Goal: Task Accomplishment & Management: Manage account settings

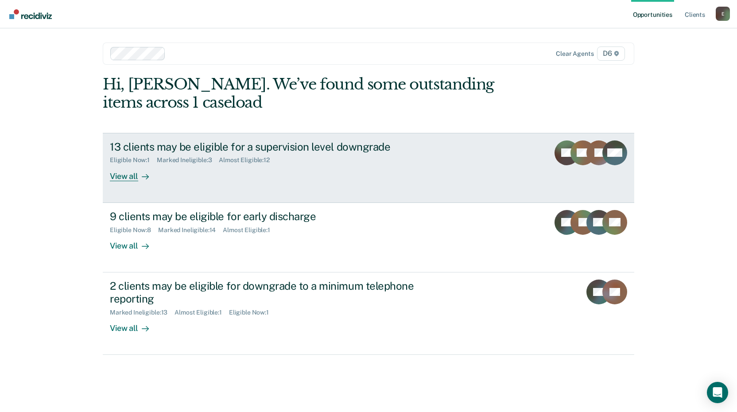
click at [132, 176] on div "View all" at bounding box center [135, 172] width 50 height 17
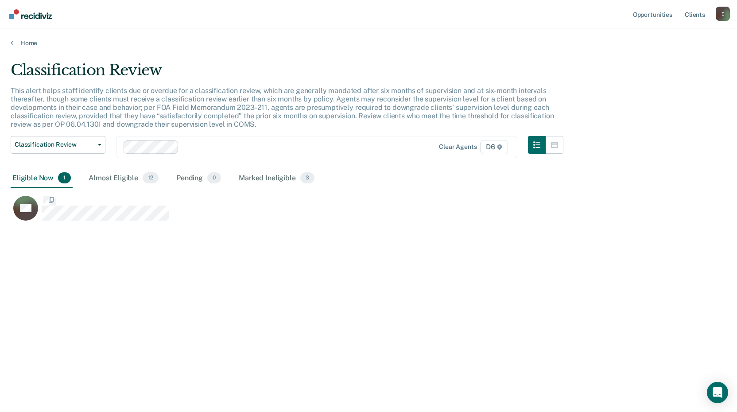
scroll to position [278, 709]
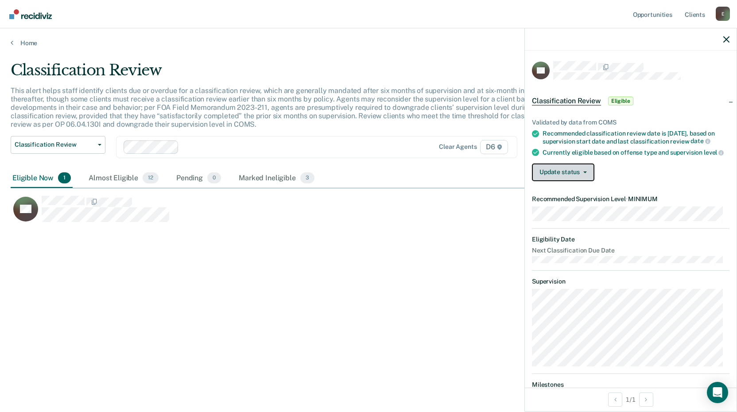
click at [549, 181] on button "Update status" at bounding box center [563, 172] width 62 height 18
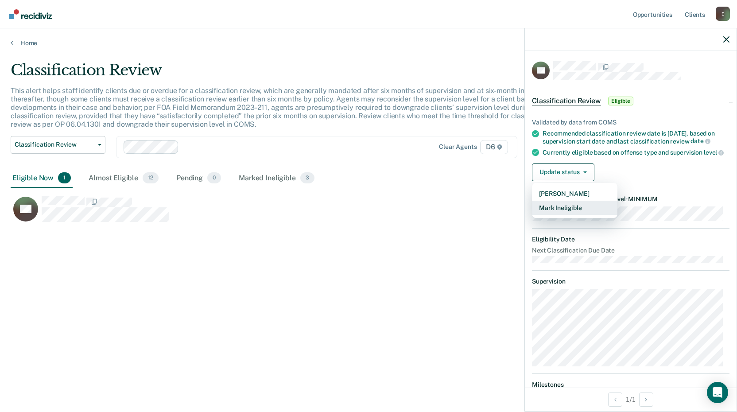
click at [541, 214] on button "Mark Ineligible" at bounding box center [574, 208] width 85 height 14
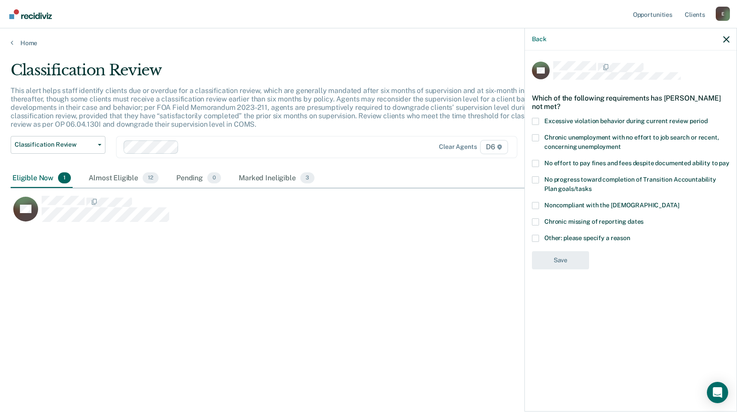
click at [537, 236] on span at bounding box center [535, 238] width 7 height 7
click at [630, 235] on input "Other: please specify a reason" at bounding box center [630, 235] width 0 height 0
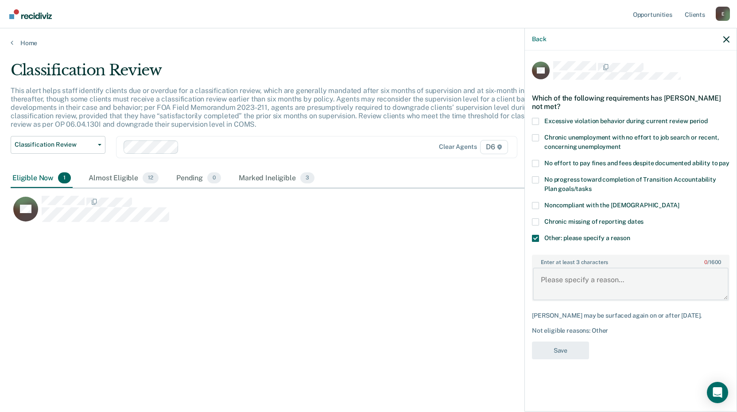
drag, startPoint x: 545, startPoint y: 285, endPoint x: 541, endPoint y: 279, distance: 6.8
click at [544, 284] on textarea "Enter at least 3 characters 0 / 1600" at bounding box center [631, 283] width 196 height 33
type textarea "Pending charges and violation"
click at [554, 351] on button "Save" at bounding box center [560, 350] width 57 height 18
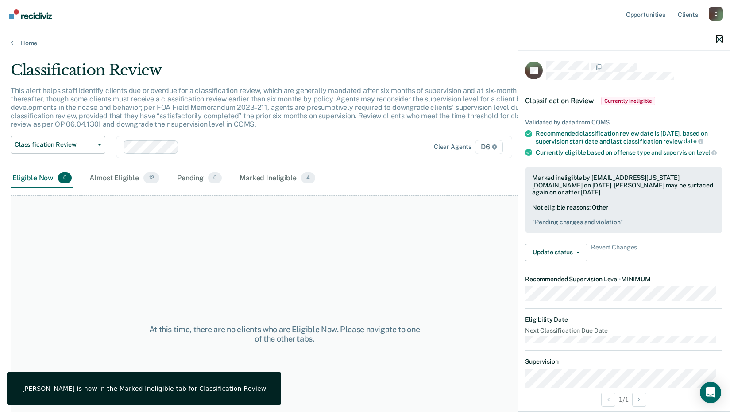
drag, startPoint x: 722, startPoint y: 39, endPoint x: 714, endPoint y: 39, distance: 7.5
click at [720, 38] on icon "button" at bounding box center [719, 39] width 6 height 6
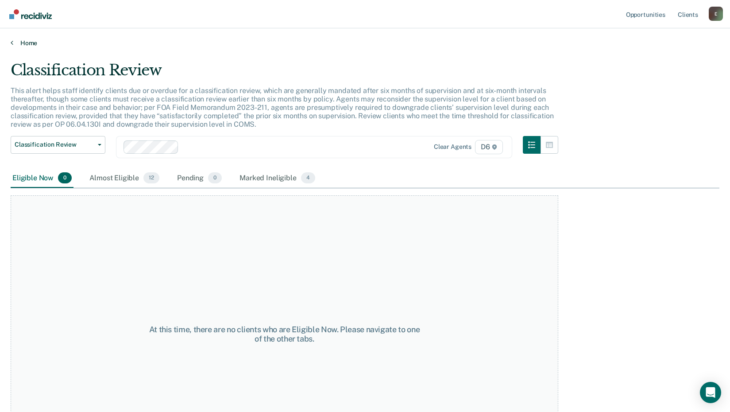
click at [27, 42] on link "Home" at bounding box center [365, 43] width 709 height 8
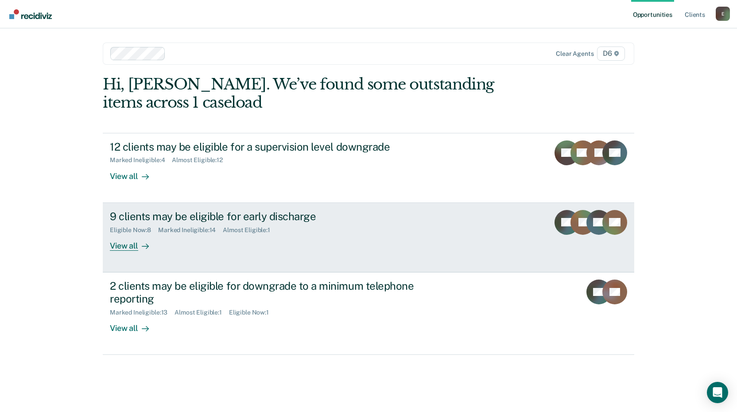
click at [120, 248] on div "View all" at bounding box center [135, 241] width 50 height 17
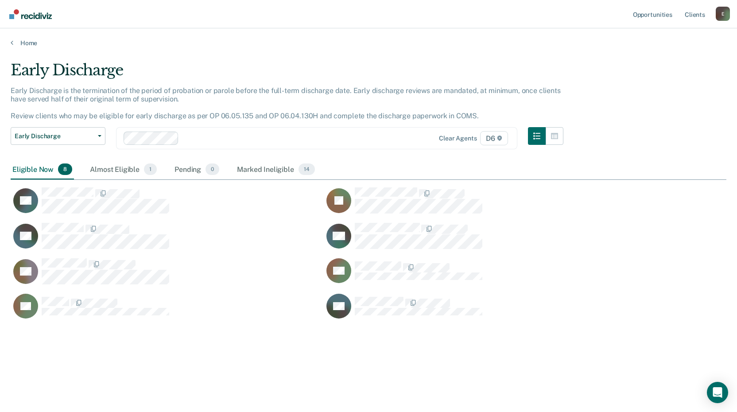
scroll to position [278, 709]
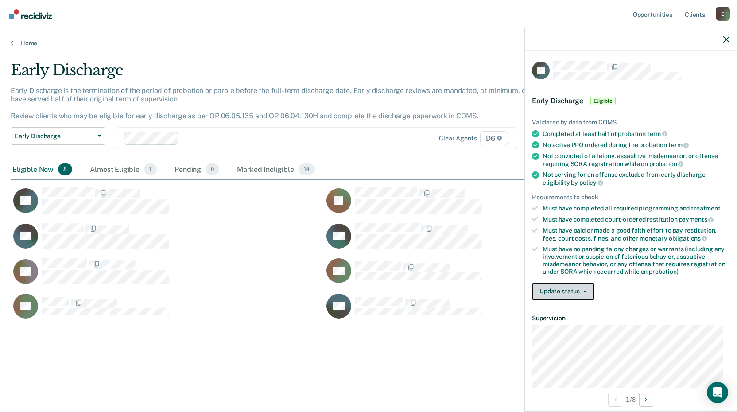
click at [558, 291] on button "Update status" at bounding box center [563, 291] width 62 height 18
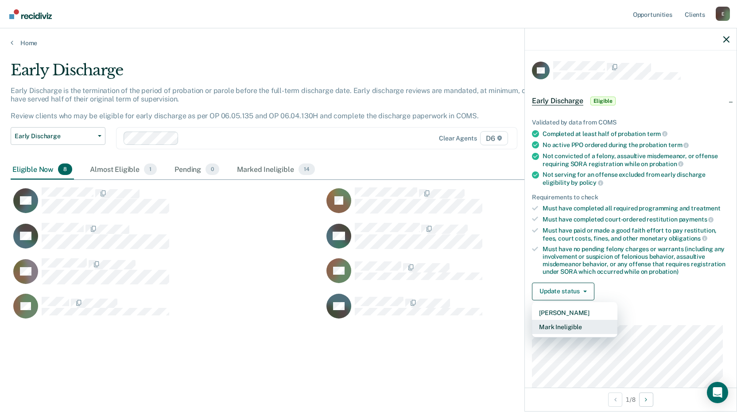
click at [555, 327] on button "Mark Ineligible" at bounding box center [574, 327] width 85 height 14
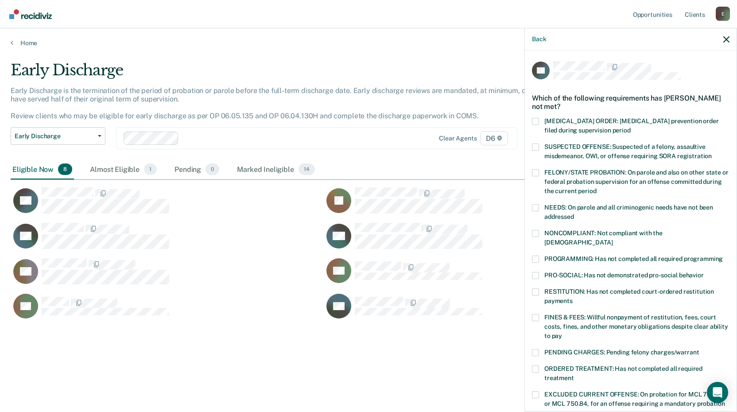
click at [537, 288] on span at bounding box center [535, 291] width 7 height 7
click at [572, 297] on input "RESTITUTION: Has not completed court-ordered restitution payments" at bounding box center [572, 297] width 0 height 0
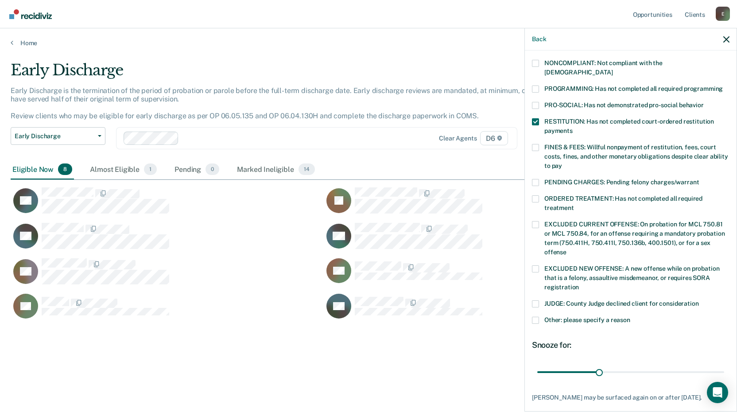
scroll to position [177, 0]
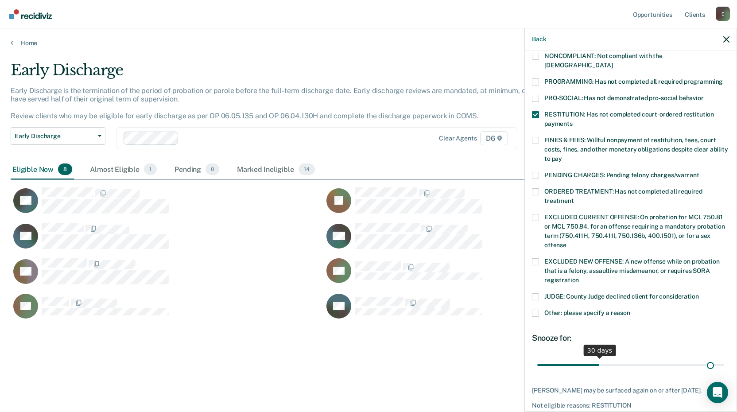
drag, startPoint x: 704, startPoint y: 354, endPoint x: 695, endPoint y: 355, distance: 9.7
type input "85"
click at [705, 357] on input "range" at bounding box center [630, 364] width 187 height 15
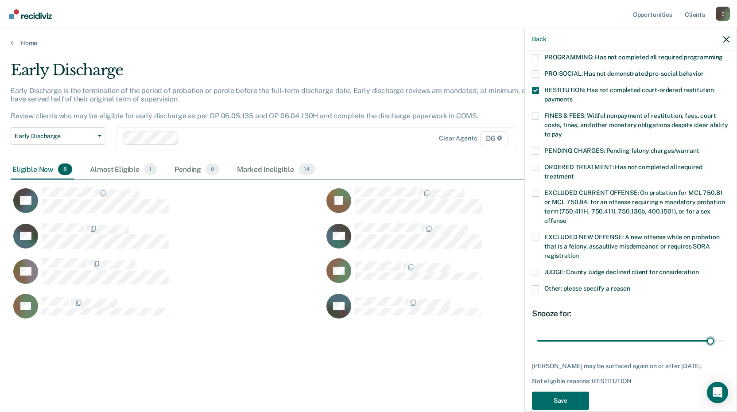
scroll to position [215, 0]
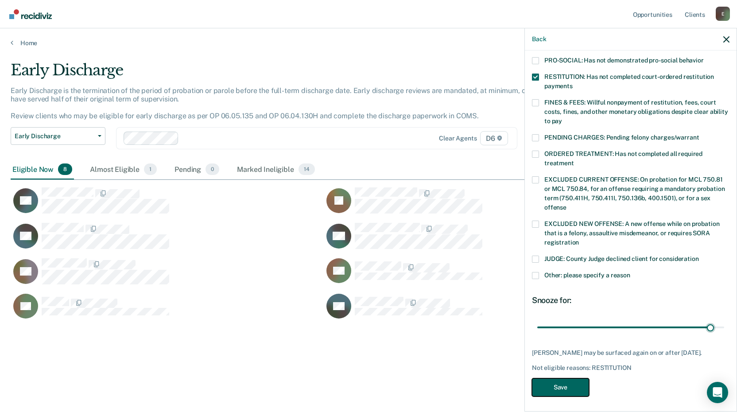
drag, startPoint x: 557, startPoint y: 384, endPoint x: 518, endPoint y: 378, distance: 39.0
click at [557, 383] on button "Save" at bounding box center [560, 387] width 57 height 18
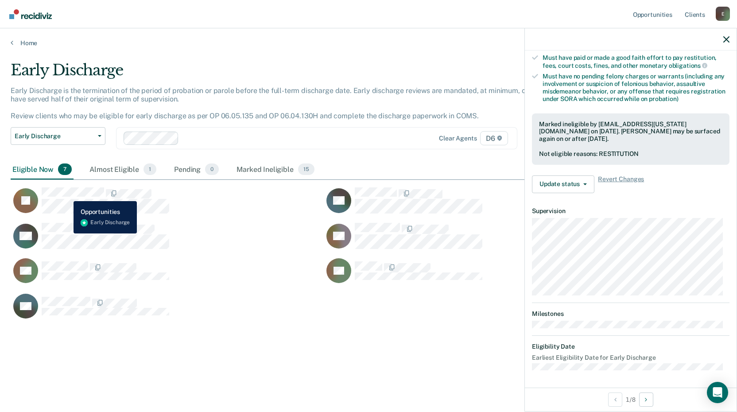
scroll to position [107, 0]
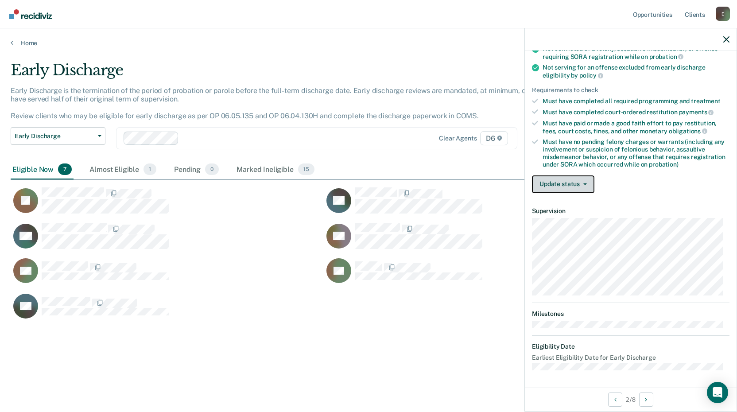
click at [566, 181] on button "Update status" at bounding box center [563, 184] width 62 height 18
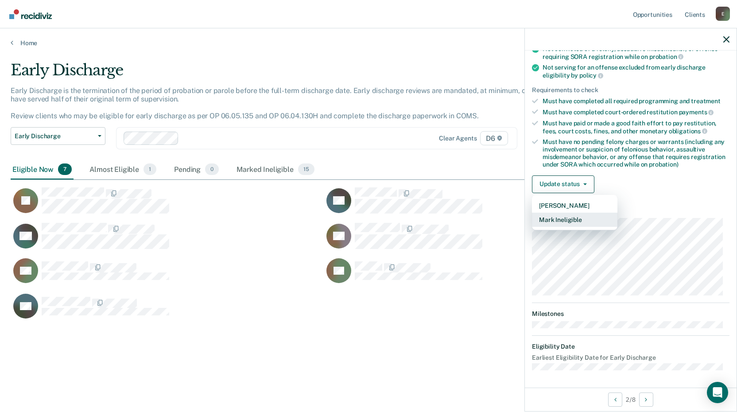
click at [554, 216] on button "Mark Ineligible" at bounding box center [574, 219] width 85 height 14
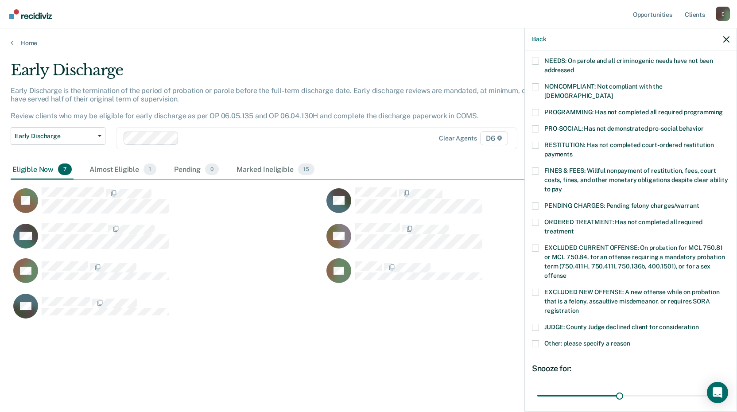
scroll to position [196, 0]
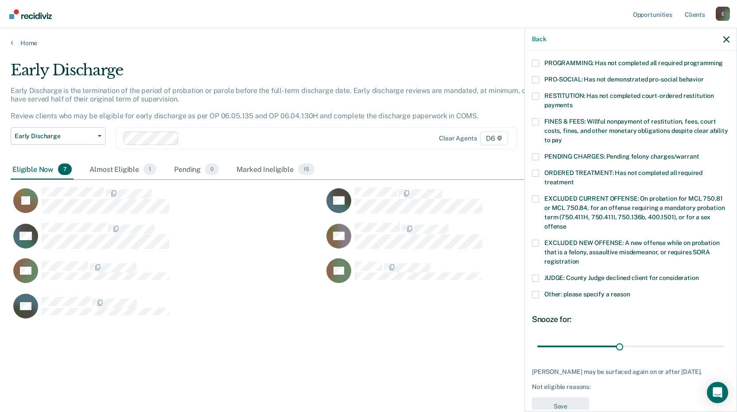
click at [537, 93] on span at bounding box center [535, 96] width 7 height 7
click at [572, 102] on input "RESTITUTION: Has not completed court-ordered restitution payments" at bounding box center [572, 102] width 0 height 0
drag, startPoint x: 537, startPoint y: 159, endPoint x: 538, endPoint y: 165, distance: 5.6
click at [538, 170] on span at bounding box center [535, 173] width 7 height 7
click at [574, 179] on input "ORDERED TREATMENT: Has not completed all required treatment" at bounding box center [574, 179] width 0 height 0
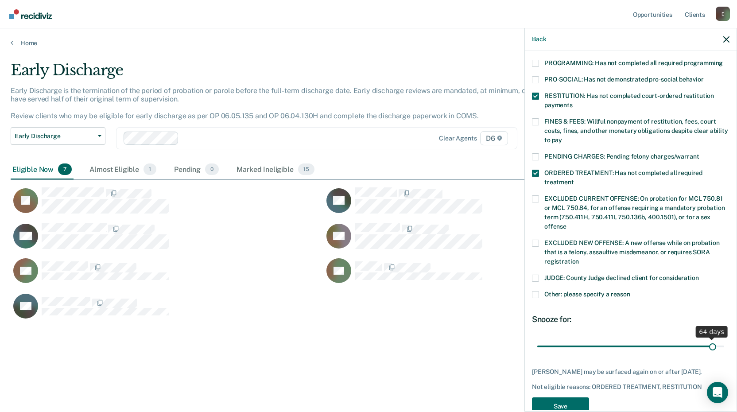
type input "64"
click at [706, 338] on input "range" at bounding box center [630, 345] width 187 height 15
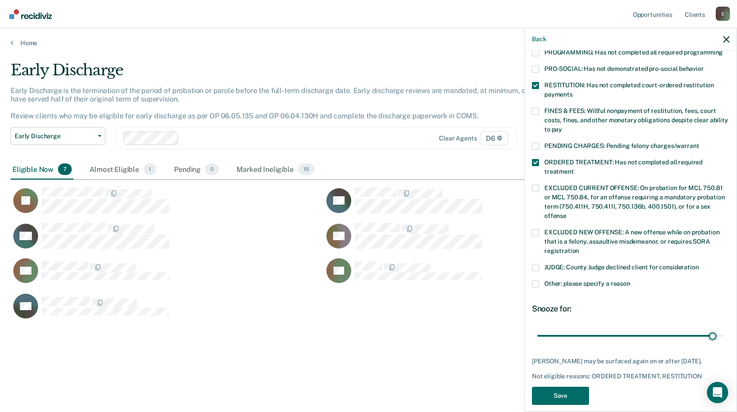
scroll to position [215, 0]
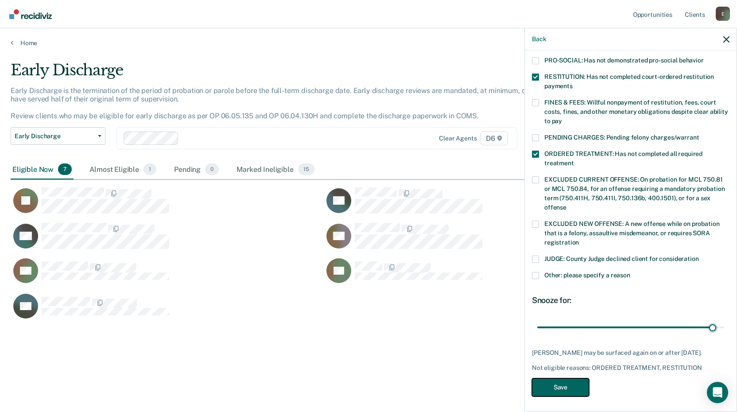
drag, startPoint x: 556, startPoint y: 381, endPoint x: 533, endPoint y: 364, distance: 29.2
click at [556, 380] on button "Save" at bounding box center [560, 387] width 57 height 18
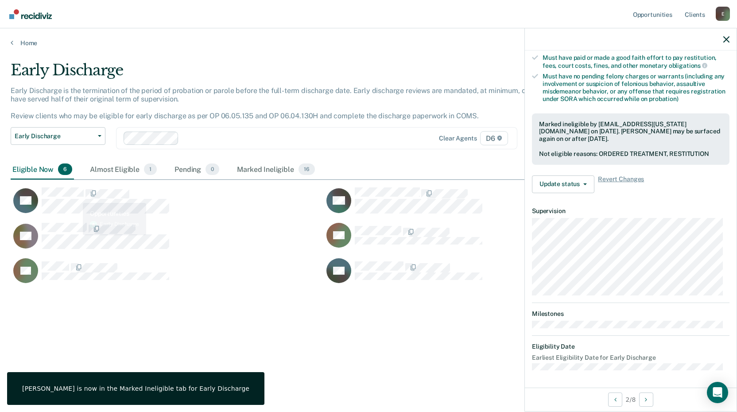
scroll to position [107, 0]
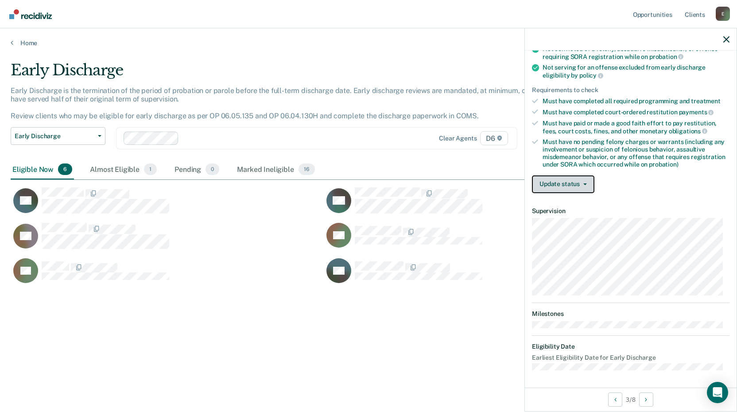
click at [557, 182] on button "Update status" at bounding box center [563, 184] width 62 height 18
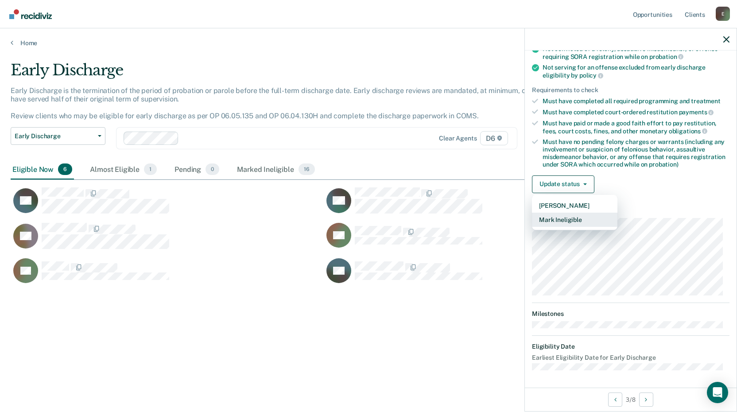
click at [542, 217] on button "Mark Ineligible" at bounding box center [574, 219] width 85 height 14
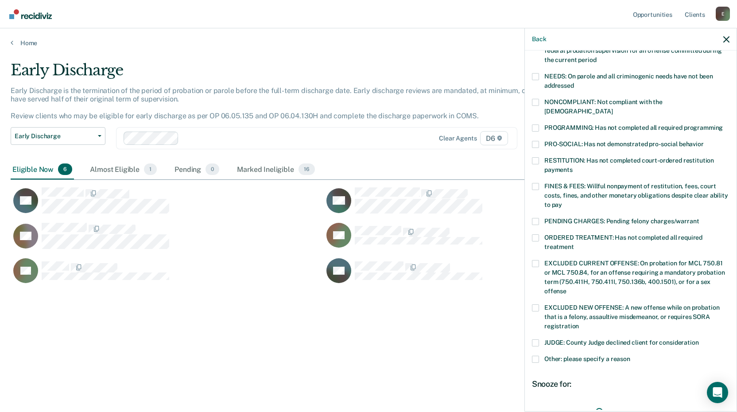
scroll to position [151, 0]
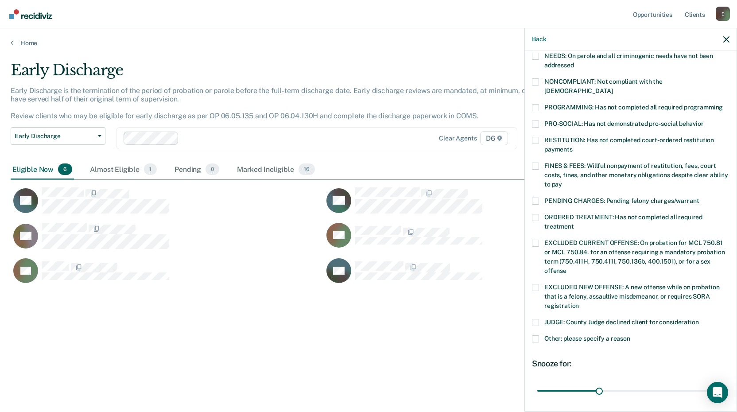
click at [536, 197] on span at bounding box center [535, 200] width 7 height 7
click at [699, 197] on input "PENDING CHARGES: Pending felony charges/warrant" at bounding box center [699, 197] width 0 height 0
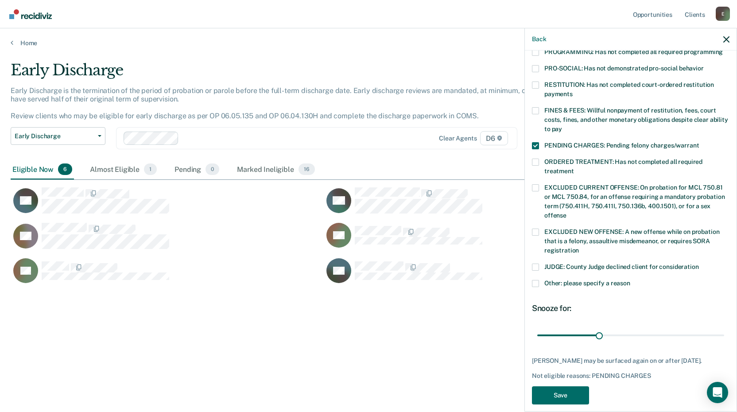
scroll to position [207, 0]
type input "83"
click at [699, 327] on input "range" at bounding box center [630, 334] width 187 height 15
drag, startPoint x: 555, startPoint y: 382, endPoint x: 542, endPoint y: 375, distance: 14.3
click at [547, 386] on button "Save" at bounding box center [560, 395] width 57 height 18
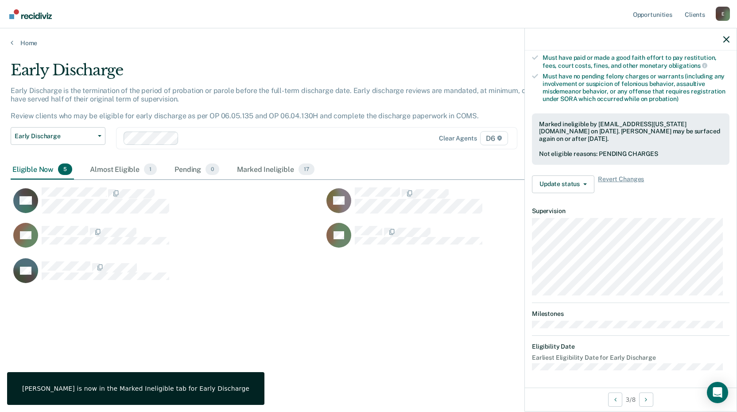
scroll to position [107, 0]
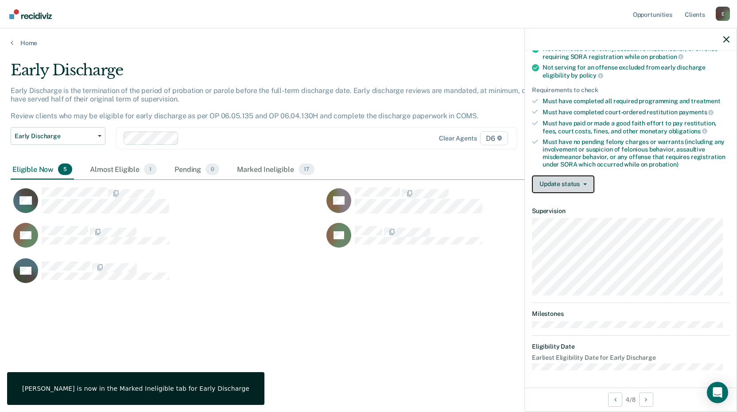
click at [575, 176] on button "Update status" at bounding box center [563, 184] width 62 height 18
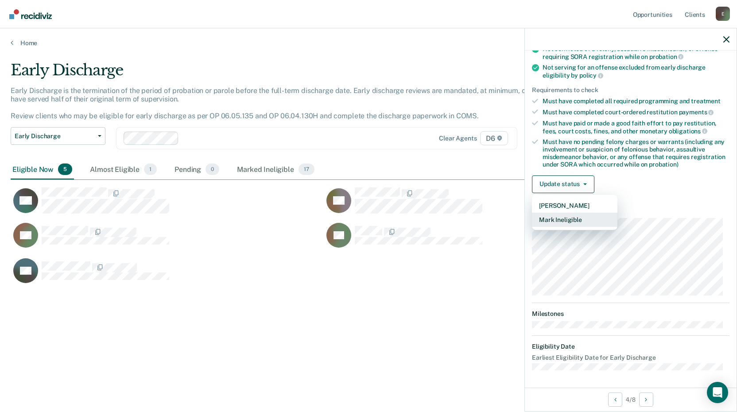
click at [559, 220] on button "Mark Ineligible" at bounding box center [574, 219] width 85 height 14
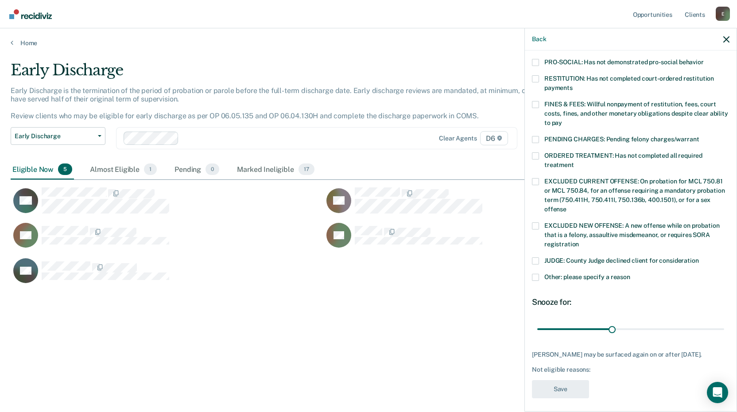
scroll to position [215, 0]
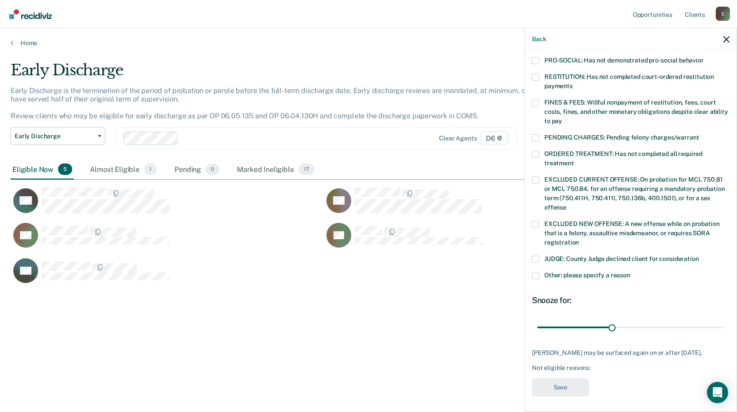
click at [537, 255] on span at bounding box center [535, 258] width 7 height 7
click at [699, 255] on input "JUDGE: County Judge declined client for consideration" at bounding box center [699, 255] width 0 height 0
click at [718, 322] on div "30 days" at bounding box center [630, 326] width 197 height 15
click at [719, 319] on div "30 days" at bounding box center [630, 326] width 197 height 15
type input "69"
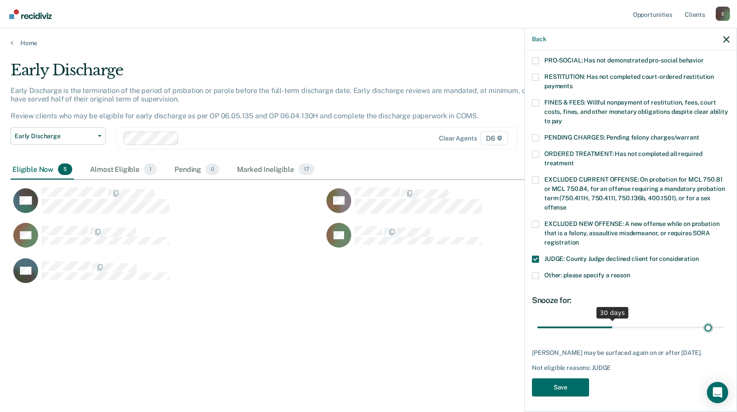
click at [701, 319] on input "range" at bounding box center [630, 326] width 187 height 15
drag, startPoint x: 550, startPoint y: 384, endPoint x: 545, endPoint y: 384, distance: 4.4
click at [548, 385] on button "Save" at bounding box center [560, 387] width 57 height 18
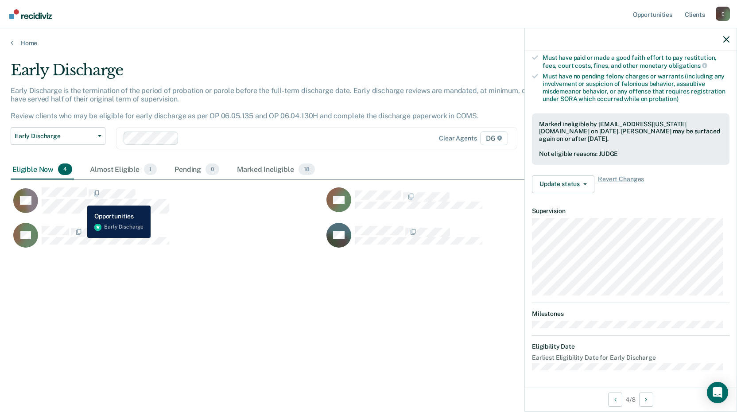
scroll to position [107, 0]
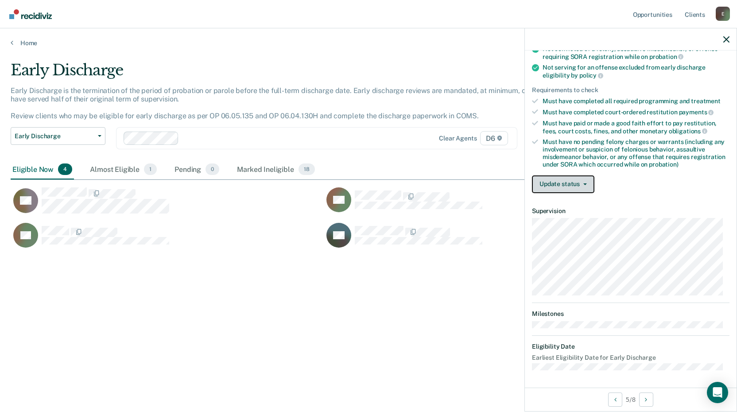
drag, startPoint x: 563, startPoint y: 184, endPoint x: 564, endPoint y: 179, distance: 4.5
click at [564, 182] on button "Update status" at bounding box center [563, 184] width 62 height 18
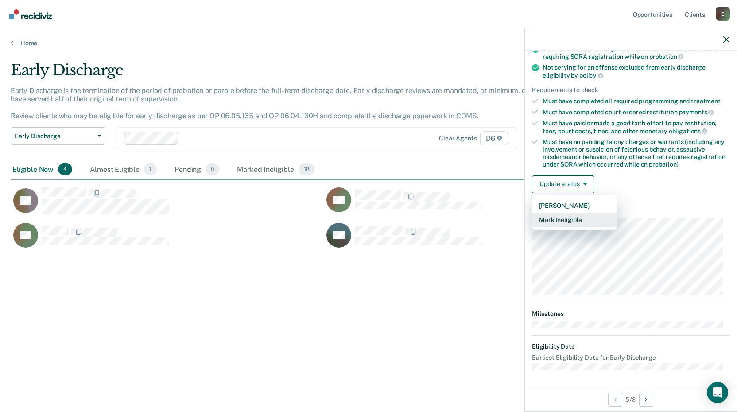
click at [556, 218] on button "Mark Ineligible" at bounding box center [574, 219] width 85 height 14
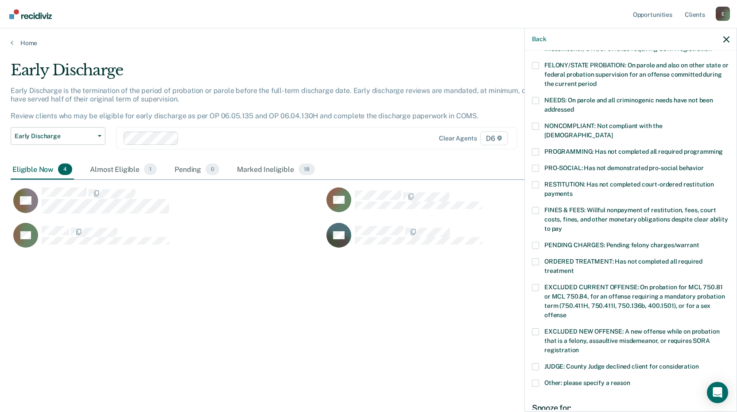
drag, startPoint x: 537, startPoint y: 200, endPoint x: 550, endPoint y: 226, distance: 29.3
click at [539, 207] on label "FINES & FEES: Willful nonpayment of restitution, fees, court costs, fines, and …" at bounding box center [630, 221] width 197 height 28
click at [562, 225] on input "FINES & FEES: Willful nonpayment of restitution, fees, court costs, fines, and …" at bounding box center [562, 225] width 0 height 0
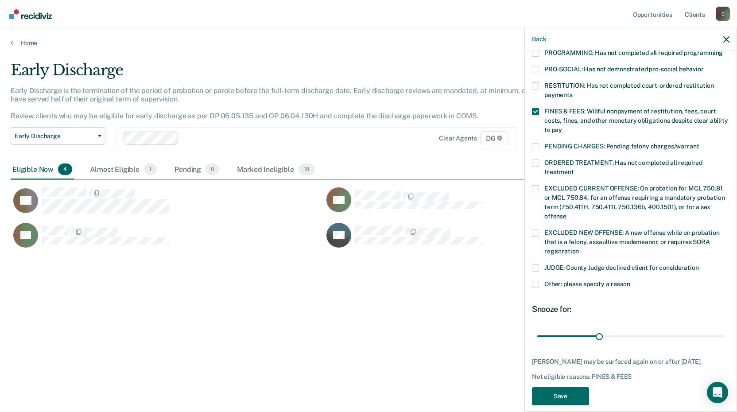
scroll to position [207, 0]
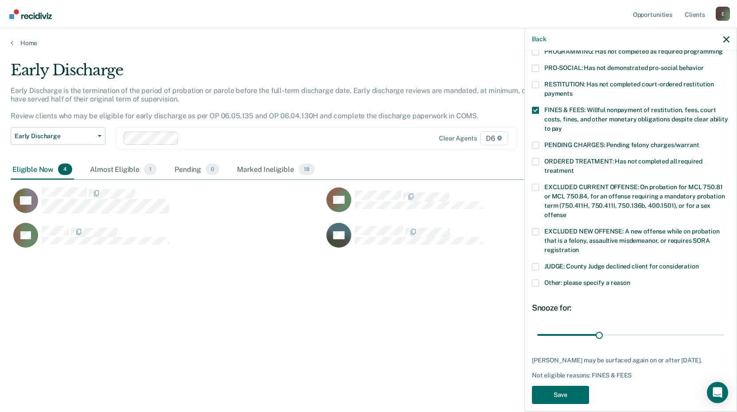
click at [536, 263] on span at bounding box center [535, 266] width 7 height 7
click at [699, 263] on input "JUDGE: County Judge declined client for consideration" at bounding box center [699, 263] width 0 height 0
type input "88"
click at [710, 327] on input "range" at bounding box center [630, 334] width 187 height 15
drag, startPoint x: 548, startPoint y: 388, endPoint x: 539, endPoint y: 386, distance: 10.1
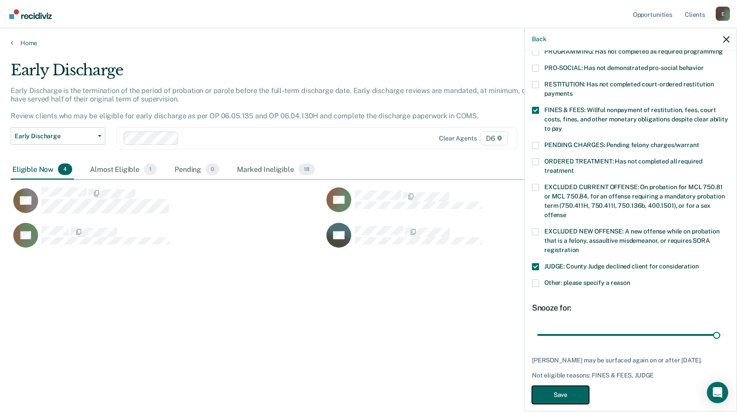
click at [548, 389] on button "Save" at bounding box center [560, 395] width 57 height 18
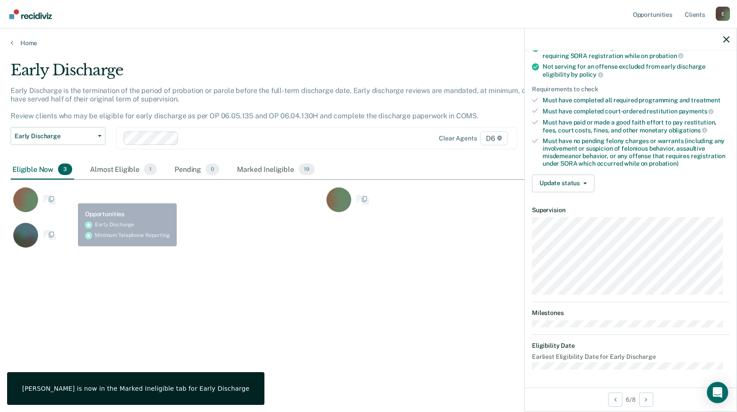
scroll to position [107, 0]
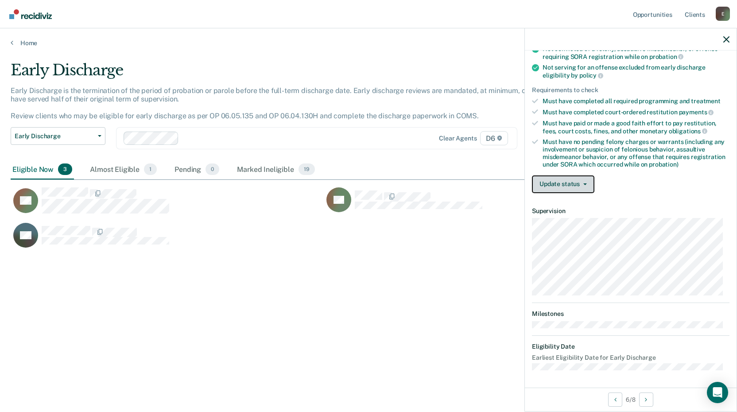
click at [568, 183] on button "Update status" at bounding box center [563, 184] width 62 height 18
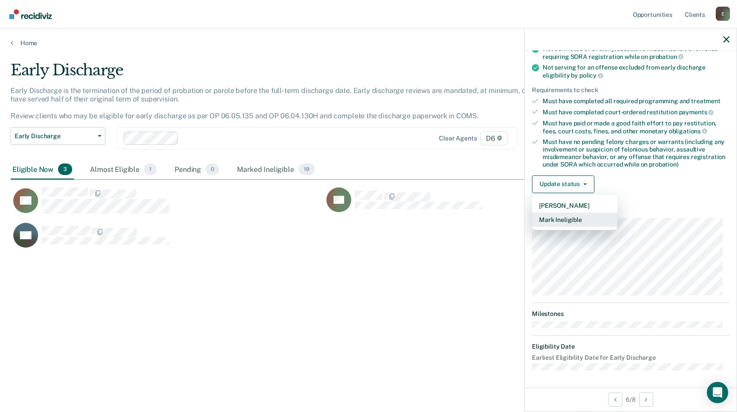
click at [558, 221] on button "Mark Ineligible" at bounding box center [574, 219] width 85 height 14
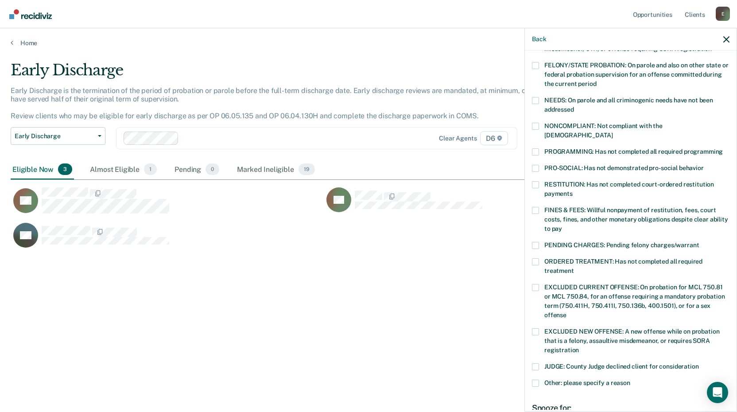
click at [536, 148] on span at bounding box center [535, 151] width 7 height 7
click at [722, 148] on input "PROGRAMMING: Has not completed all required programming" at bounding box center [722, 148] width 0 height 0
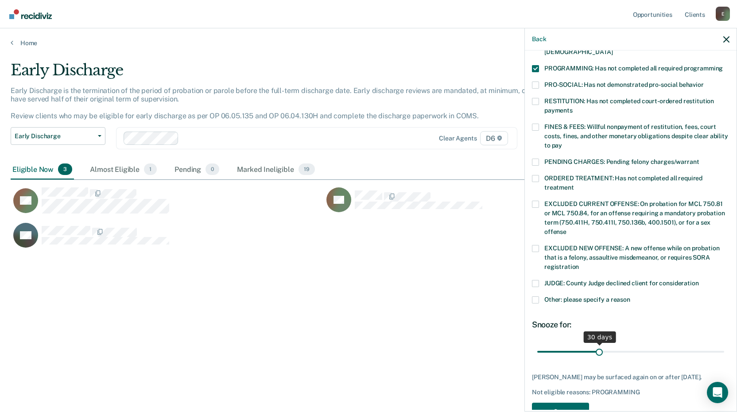
scroll to position [207, 0]
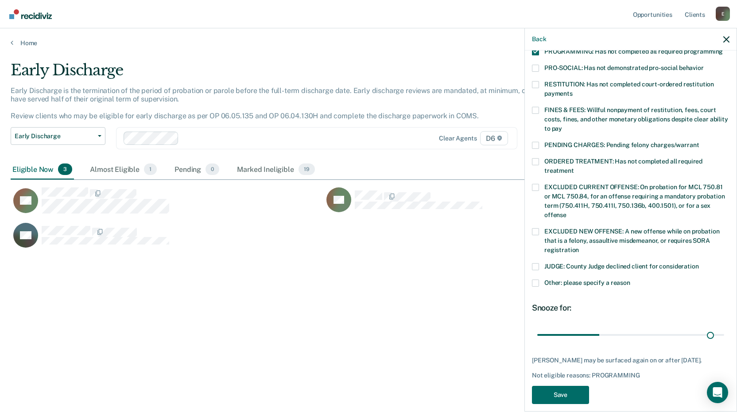
drag, startPoint x: 703, startPoint y: 325, endPoint x: 696, endPoint y: 334, distance: 11.3
type input "82"
click at [699, 328] on input "range" at bounding box center [630, 334] width 187 height 15
click at [554, 389] on button "Save" at bounding box center [560, 395] width 57 height 18
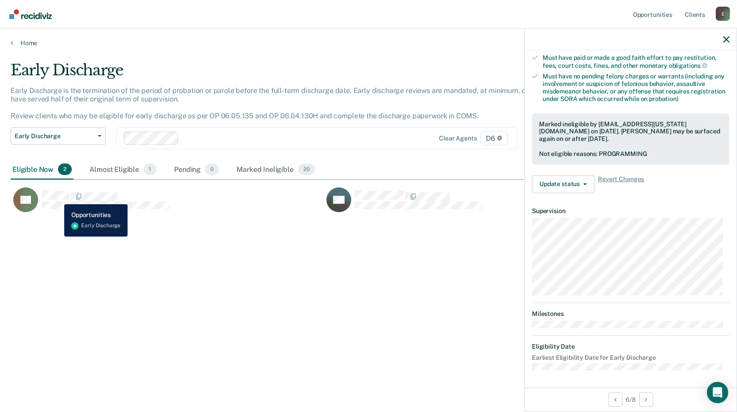
scroll to position [107, 0]
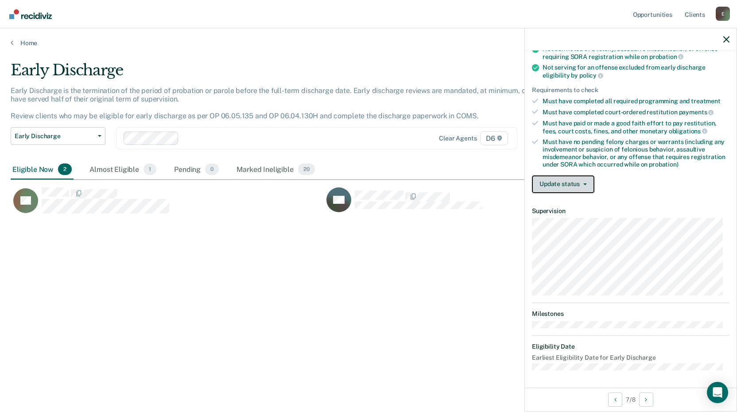
click at [563, 189] on button "Update status" at bounding box center [563, 184] width 62 height 18
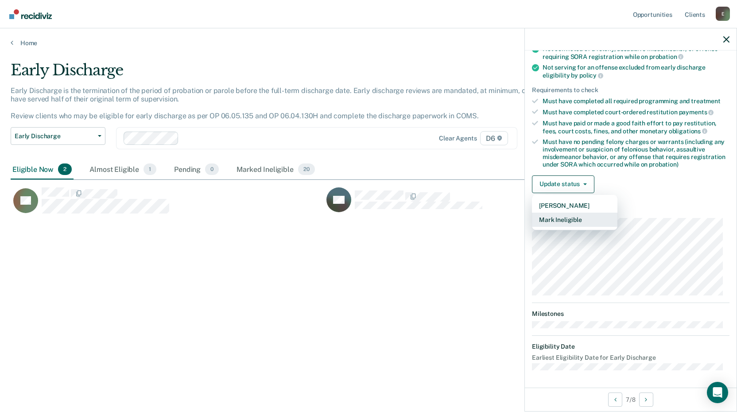
click at [551, 219] on button "Mark Ineligible" at bounding box center [574, 219] width 85 height 14
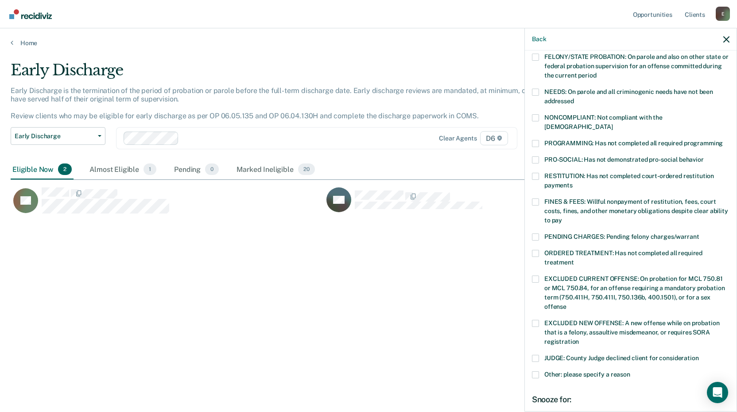
click at [534, 198] on span at bounding box center [535, 201] width 7 height 7
click at [562, 217] on input "FINES & FEES: Willful nonpayment of restitution, fees, court costs, fines, and …" at bounding box center [562, 217] width 0 height 0
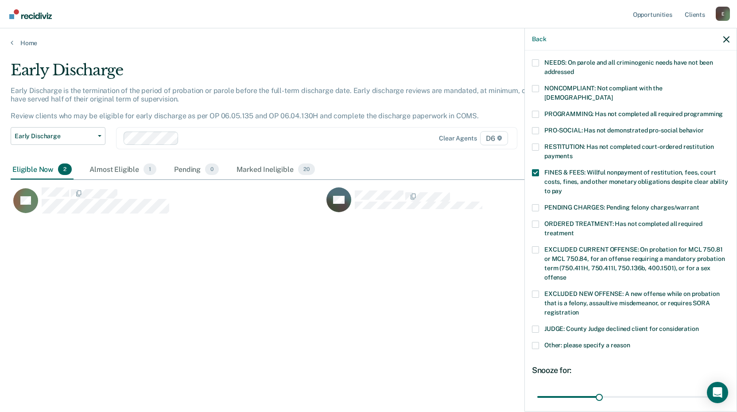
scroll to position [151, 0]
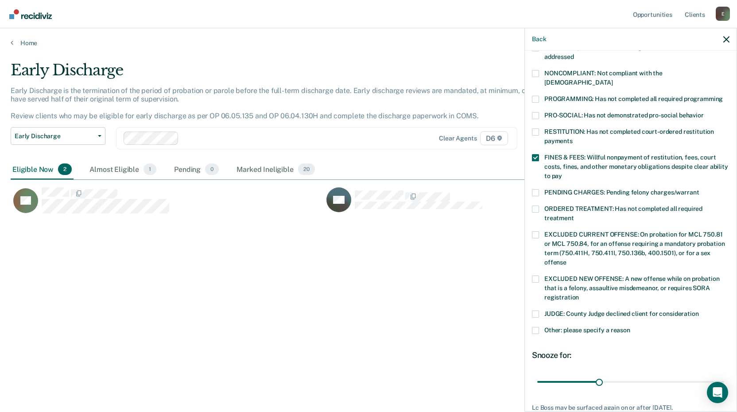
click at [535, 327] on span at bounding box center [535, 330] width 7 height 7
click at [630, 327] on input "Other: please specify a reason" at bounding box center [630, 327] width 0 height 0
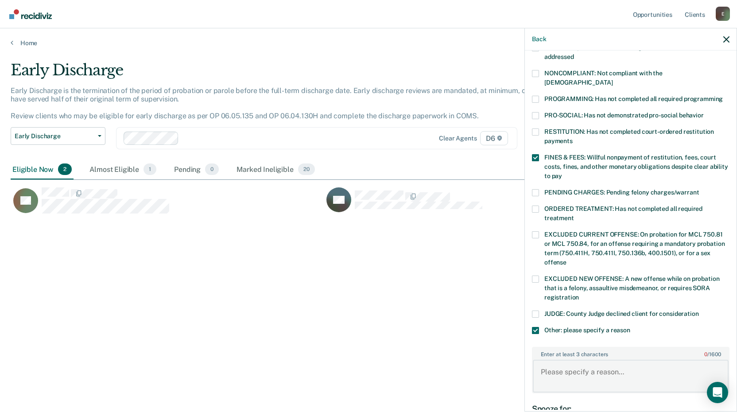
drag, startPoint x: 572, startPoint y: 360, endPoint x: 572, endPoint y: 319, distance: 41.6
click at [575, 359] on textarea "Enter at least 3 characters 0 / 1600" at bounding box center [631, 375] width 196 height 33
click at [557, 363] on textarea "Noty completed" at bounding box center [631, 375] width 196 height 33
click at [648, 365] on textarea "Not completed" at bounding box center [631, 375] width 196 height 33
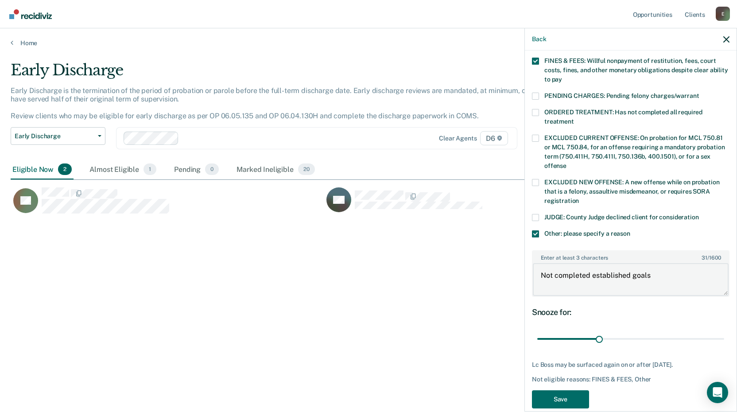
scroll to position [252, 0]
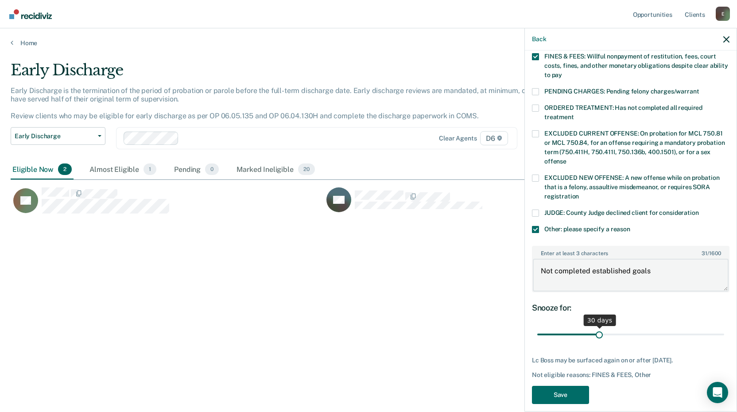
type textarea "Not completed established goals"
drag, startPoint x: 694, startPoint y: 324, endPoint x: 655, endPoint y: 352, distance: 47.8
type input "80"
click at [694, 327] on input "range" at bounding box center [630, 334] width 187 height 15
click at [561, 386] on button "Save" at bounding box center [560, 395] width 57 height 18
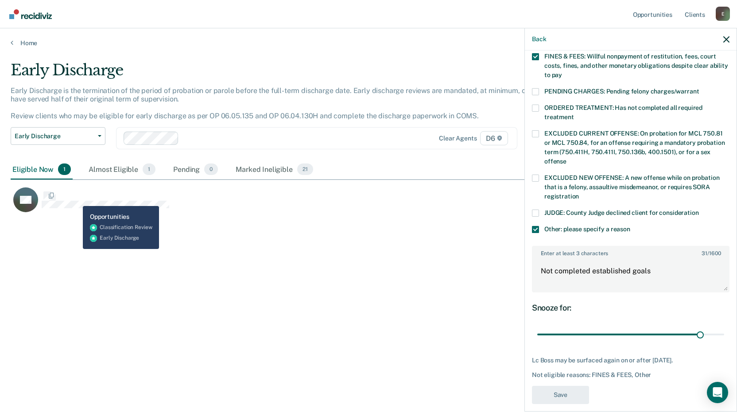
scroll to position [187, 0]
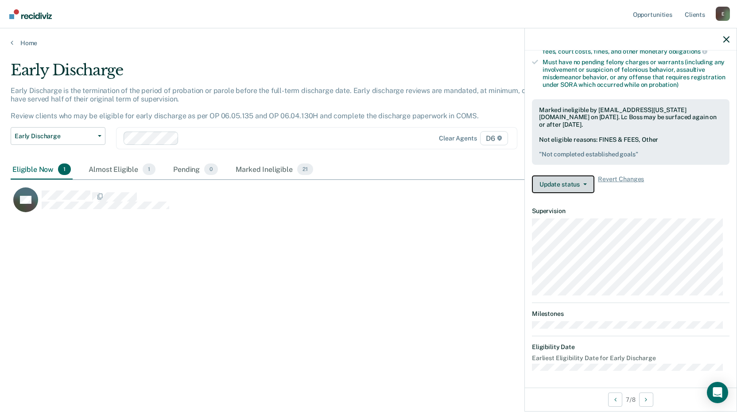
click at [561, 187] on button "Update status" at bounding box center [563, 184] width 62 height 18
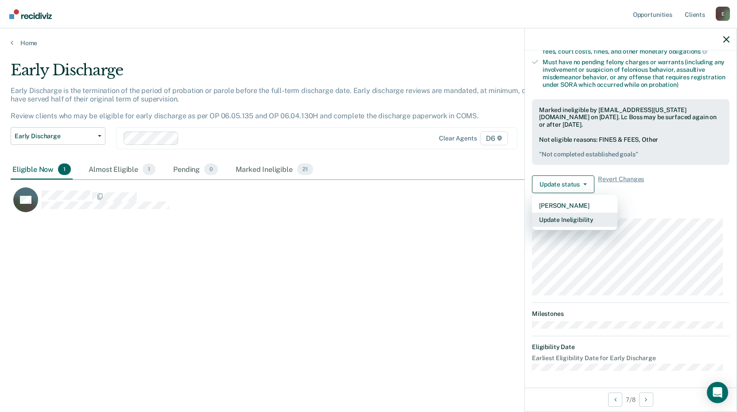
click at [549, 221] on button "Update Ineligibility" at bounding box center [574, 219] width 85 height 14
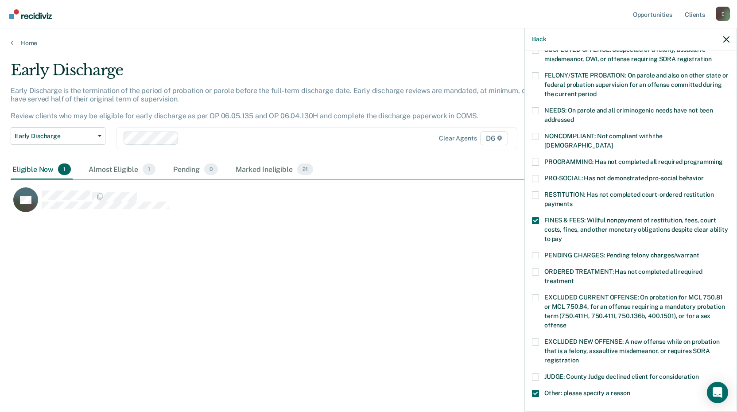
scroll to position [133, 0]
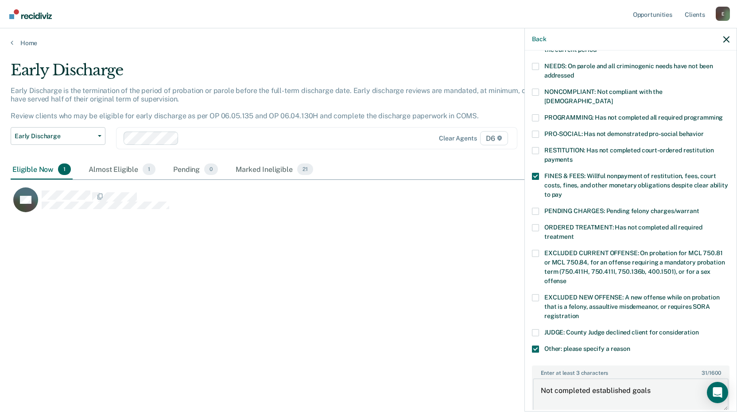
click at [670, 382] on textarea "Not completed established goals" at bounding box center [631, 394] width 196 height 33
type textarea "N"
click at [537, 173] on span at bounding box center [535, 176] width 7 height 7
click at [562, 191] on input "FINES & FEES: Willful nonpayment of restitution, fees, court costs, fines, and …" at bounding box center [562, 191] width 0 height 0
click at [561, 379] on textarea "Enter at least 3 characters 0 / 1600" at bounding box center [631, 394] width 196 height 33
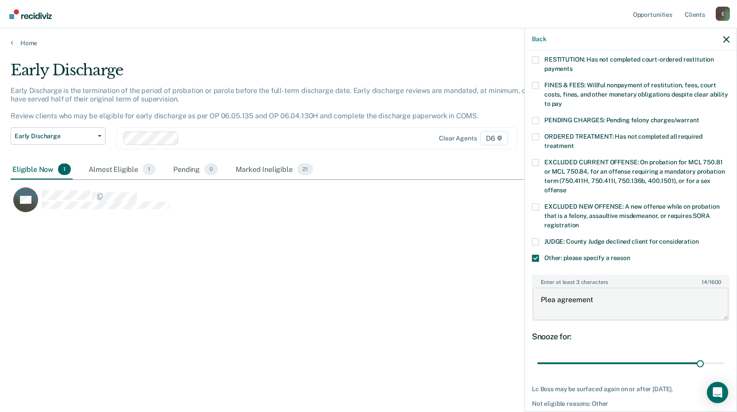
scroll to position [252, 0]
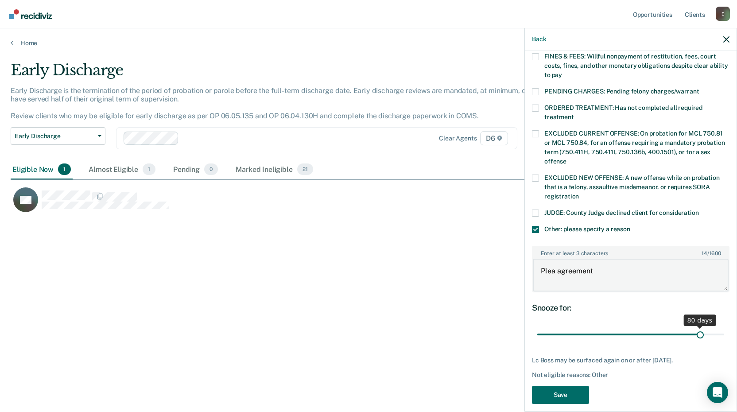
type textarea "Plea agreement"
type input "84"
click at [701, 327] on input "range" at bounding box center [630, 334] width 187 height 15
click at [548, 386] on button "Save" at bounding box center [560, 395] width 57 height 18
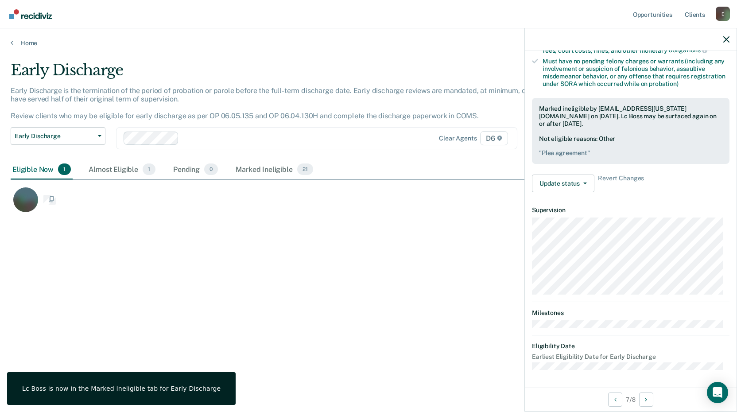
scroll to position [187, 0]
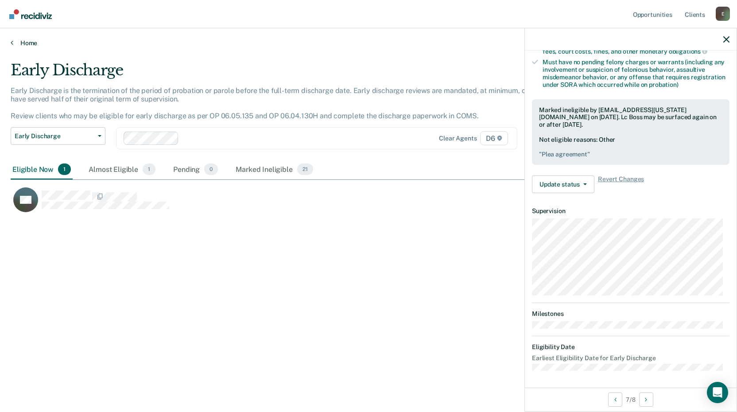
click at [15, 40] on link "Home" at bounding box center [368, 43] width 715 height 8
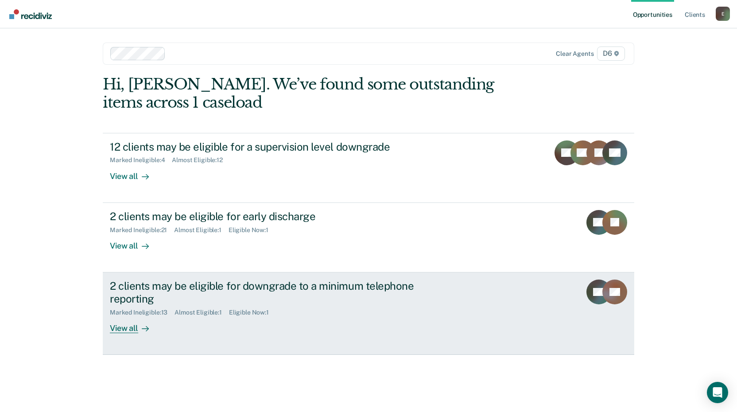
click at [121, 328] on div "View all" at bounding box center [135, 324] width 50 height 17
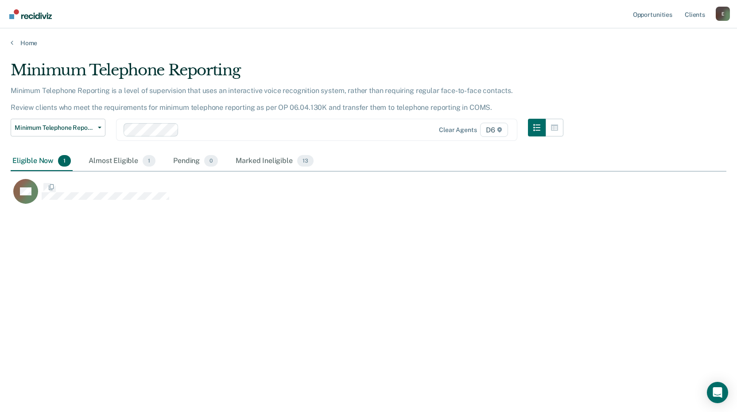
scroll to position [278, 709]
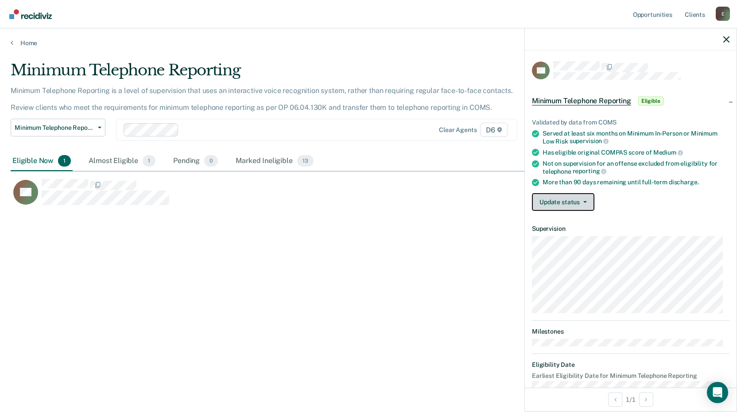
click at [564, 198] on button "Update status" at bounding box center [563, 202] width 62 height 18
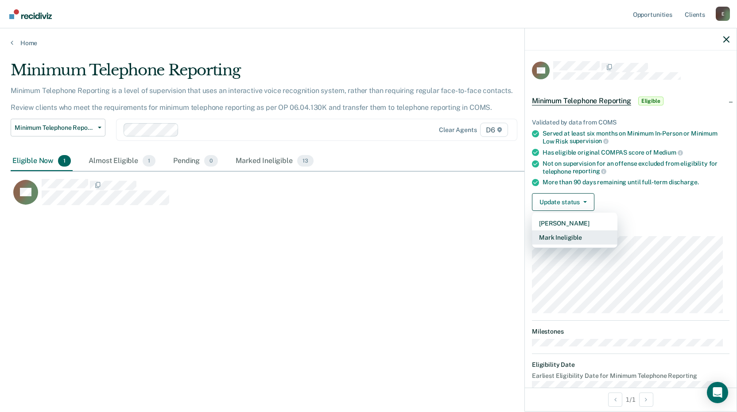
click at [555, 236] on button "Mark Ineligible" at bounding box center [574, 237] width 85 height 14
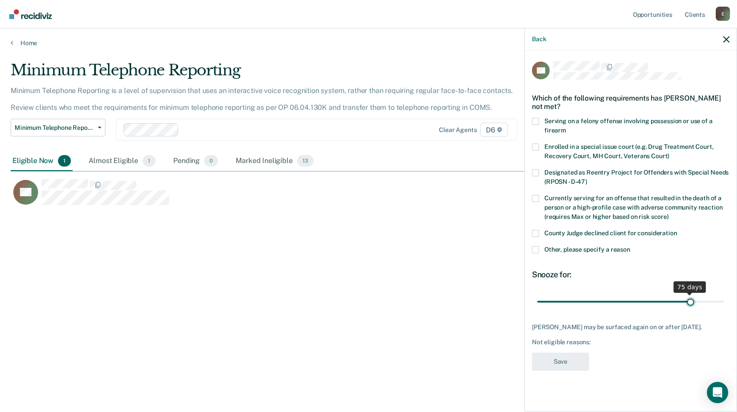
type input "75"
click at [690, 301] on input "range" at bounding box center [630, 301] width 187 height 15
click at [535, 250] on span at bounding box center [535, 249] width 7 height 7
click at [630, 246] on input "Other, please specify a reason" at bounding box center [630, 246] width 0 height 0
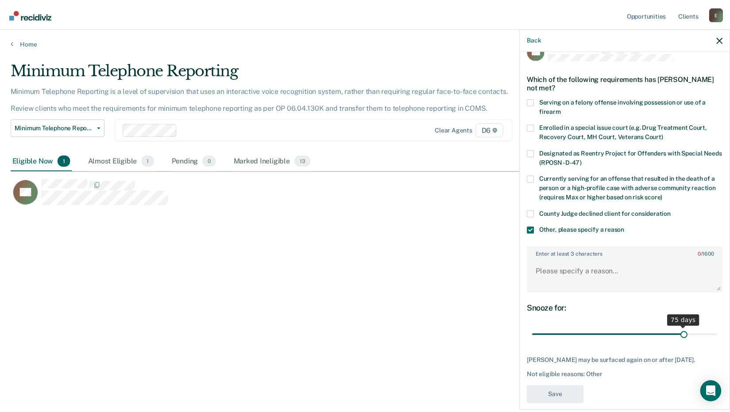
scroll to position [30, 0]
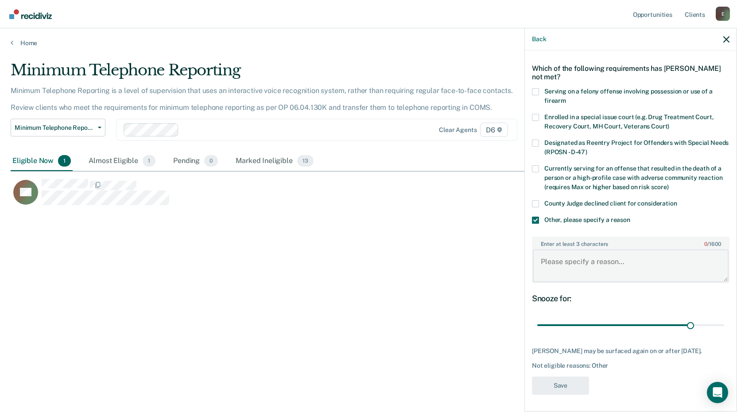
click at [560, 259] on textarea "Enter at least 3 characters 0 / 1600" at bounding box center [631, 265] width 196 height 33
click at [645, 259] on textarea "Requests to remain as is . Limite support system." at bounding box center [631, 265] width 196 height 33
click at [713, 259] on textarea "Requests to remain as is . Limited support system." at bounding box center [631, 265] width 196 height 33
type textarea "Requests to remain as is . Limited support system."
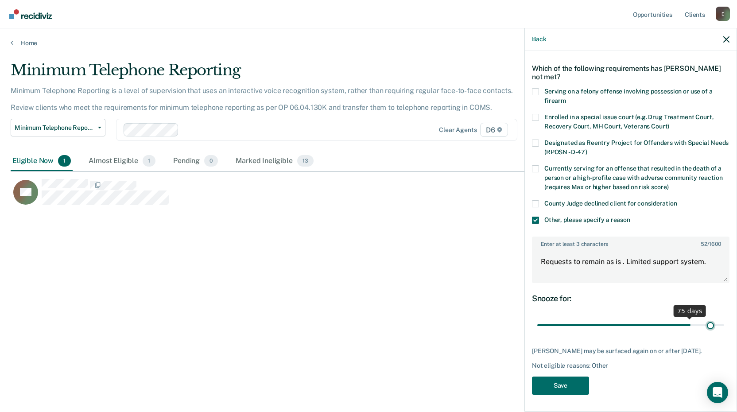
type input "85"
click at [703, 322] on input "range" at bounding box center [630, 324] width 187 height 15
click at [543, 385] on button "Save" at bounding box center [560, 385] width 57 height 18
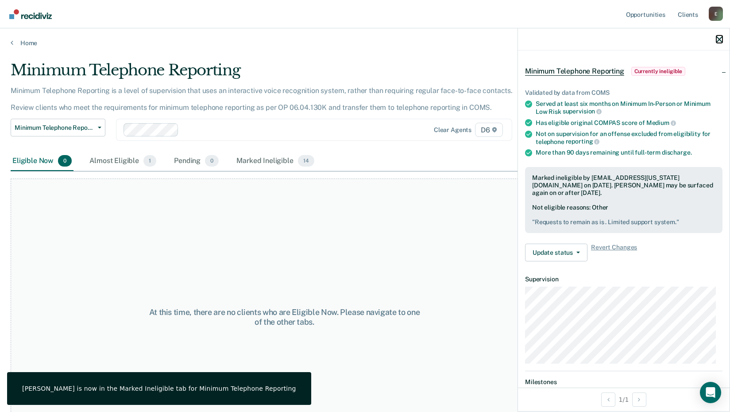
click at [717, 38] on icon "button" at bounding box center [719, 39] width 6 height 6
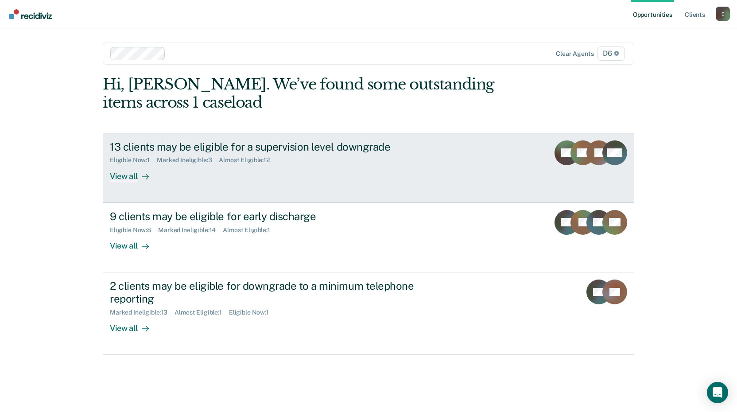
click at [132, 173] on div "View all" at bounding box center [135, 172] width 50 height 17
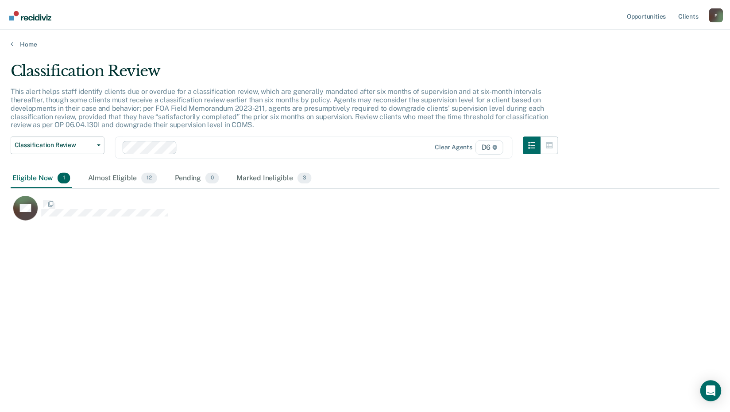
scroll to position [278, 709]
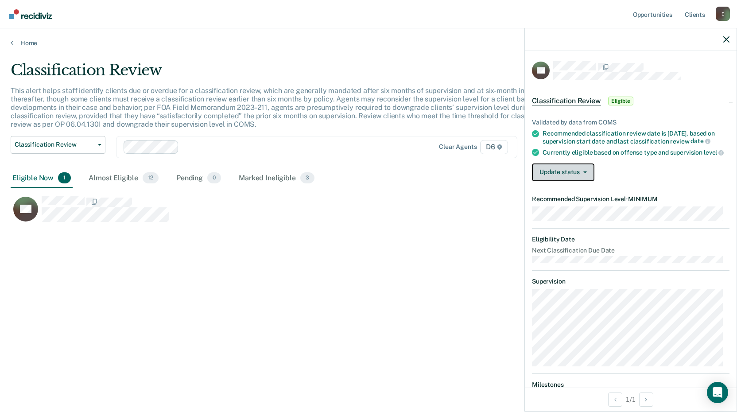
click at [585, 173] on icon "button" at bounding box center [585, 172] width 4 height 2
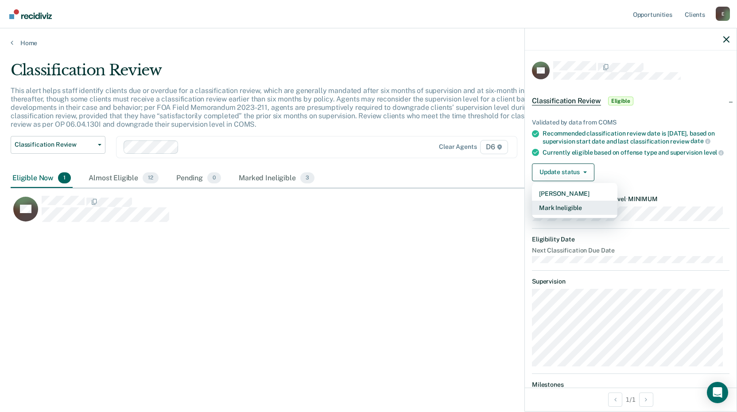
click at [550, 214] on button "Mark Ineligible" at bounding box center [574, 208] width 85 height 14
